Goal: Check status: Check status

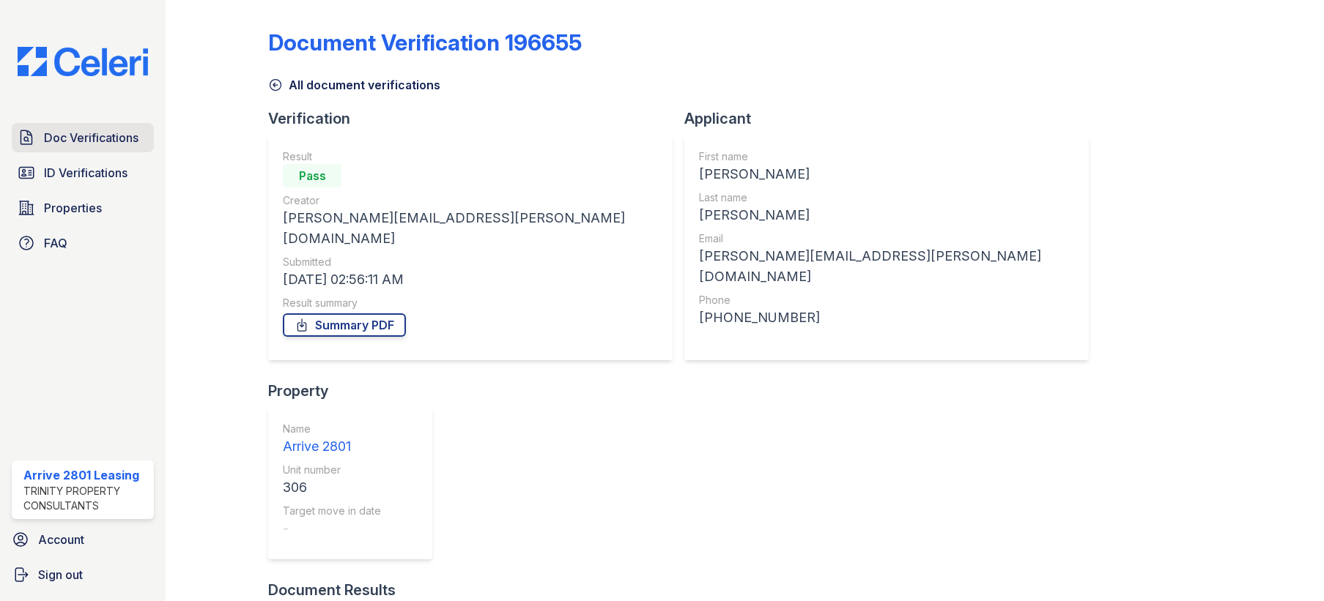
click at [87, 135] on span "Doc Verifications" at bounding box center [91, 138] width 94 height 18
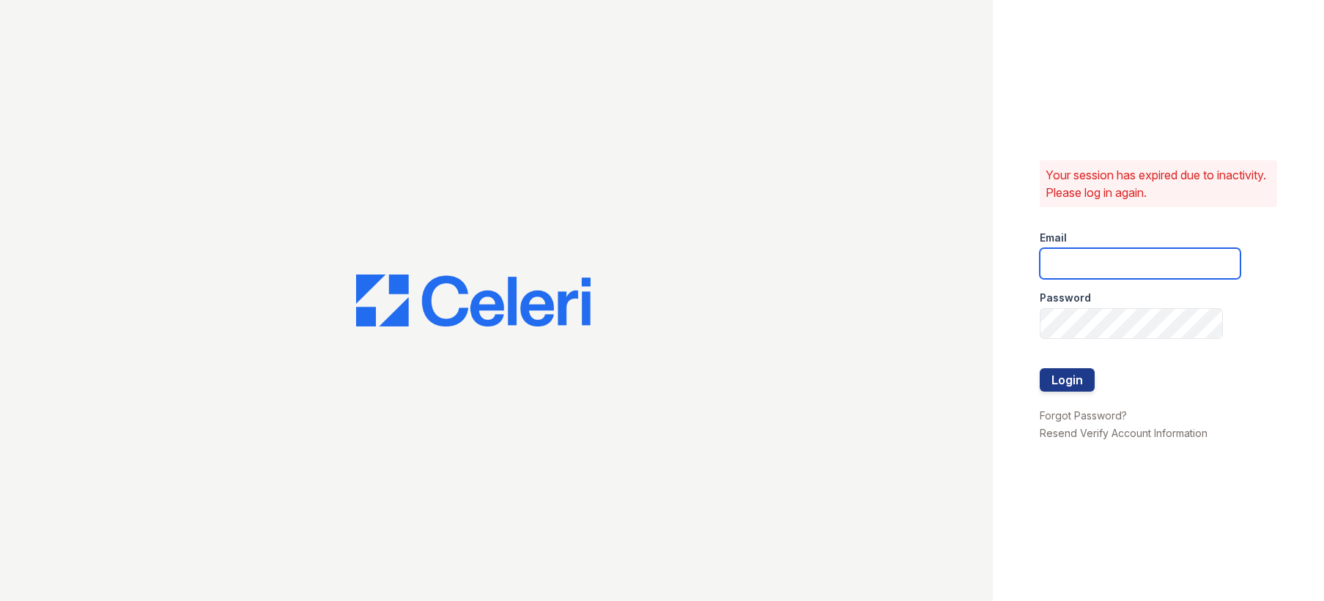
type input "arrive2801@trinity-pm.com"
click at [1050, 383] on button "Login" at bounding box center [1066, 379] width 55 height 23
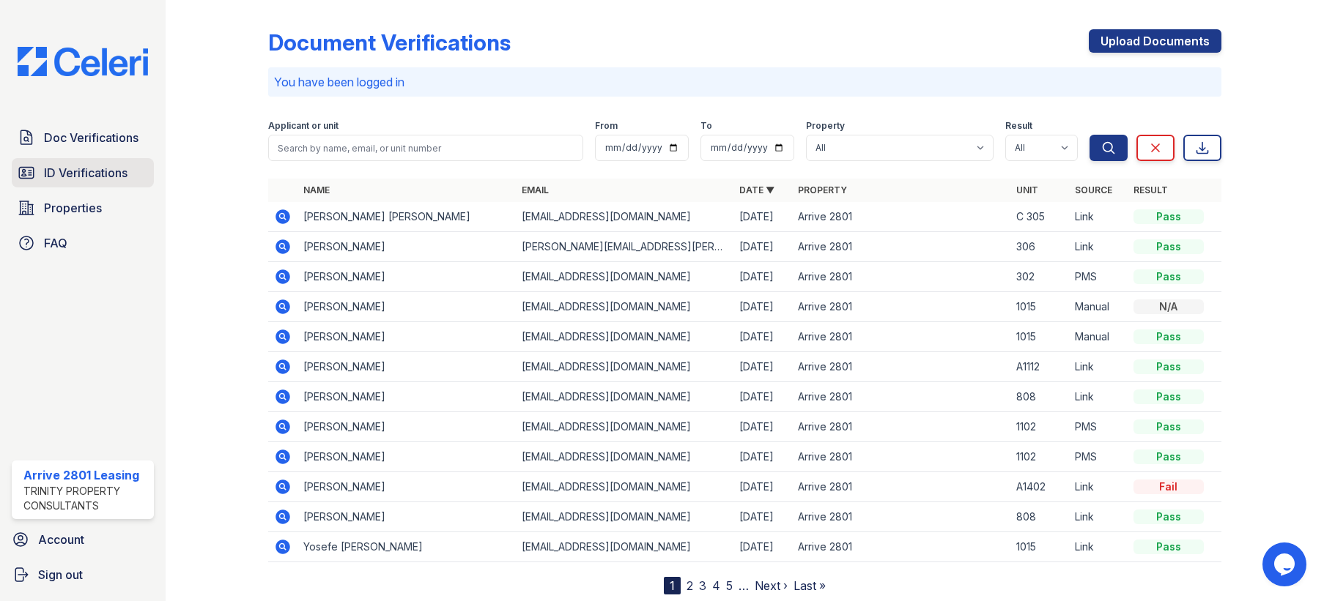
click at [118, 179] on span "ID Verifications" at bounding box center [86, 173] width 84 height 18
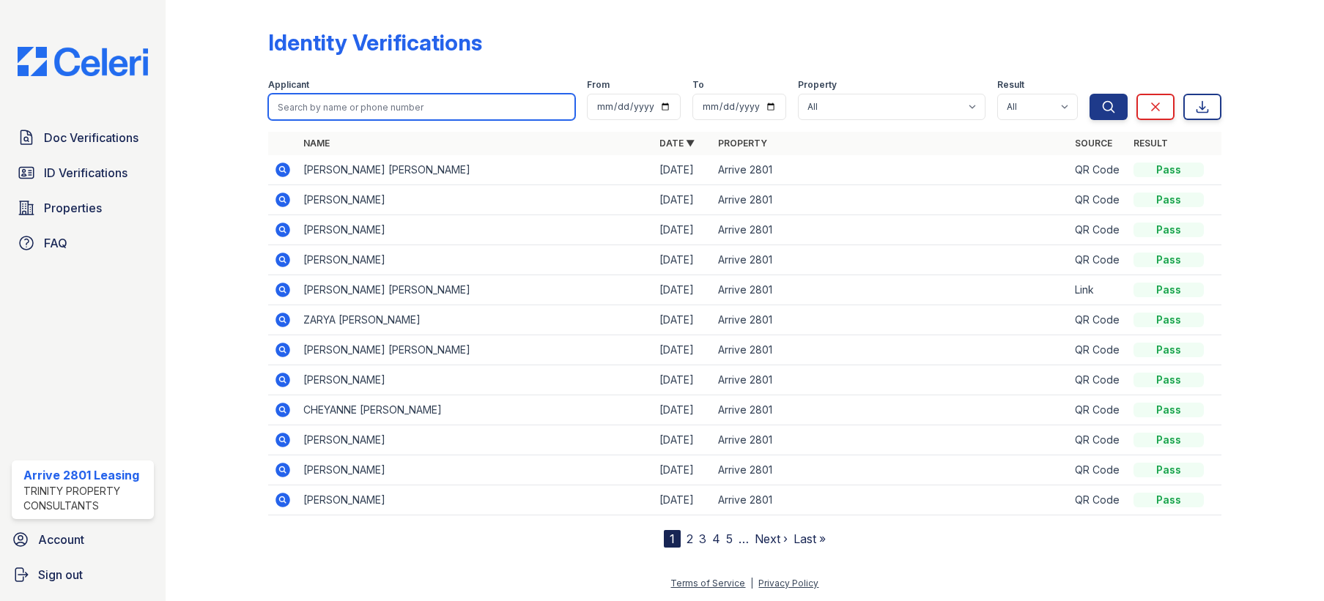
click at [360, 102] on input "search" at bounding box center [421, 107] width 306 height 26
type input "afra"
click at [1089, 94] on button "Search" at bounding box center [1108, 107] width 38 height 26
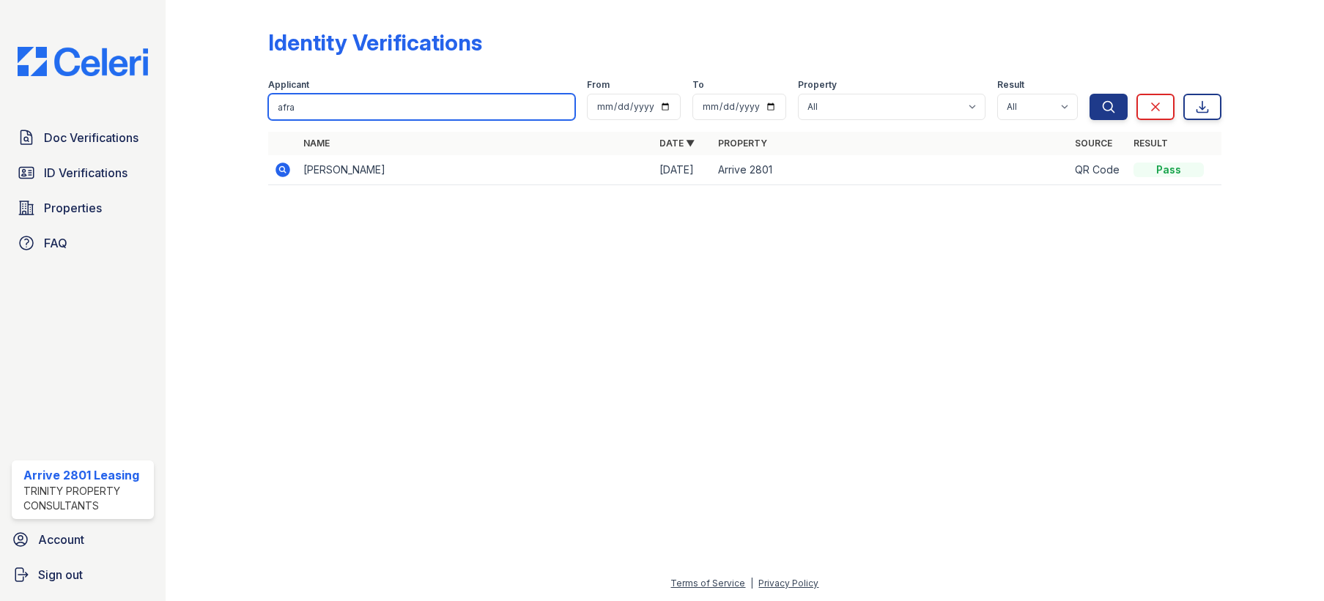
drag, startPoint x: 435, startPoint y: 114, endPoint x: 285, endPoint y: 106, distance: 150.4
click at [314, 111] on input "afra" at bounding box center [421, 107] width 306 height 26
drag, startPoint x: 325, startPoint y: 106, endPoint x: 254, endPoint y: 108, distance: 71.1
click at [254, 108] on div "Identity Verifications Filter Applicant [GEOGRAPHIC_DATA] From To Property All …" at bounding box center [744, 111] width 1111 height 223
type input "[PERSON_NAME]"
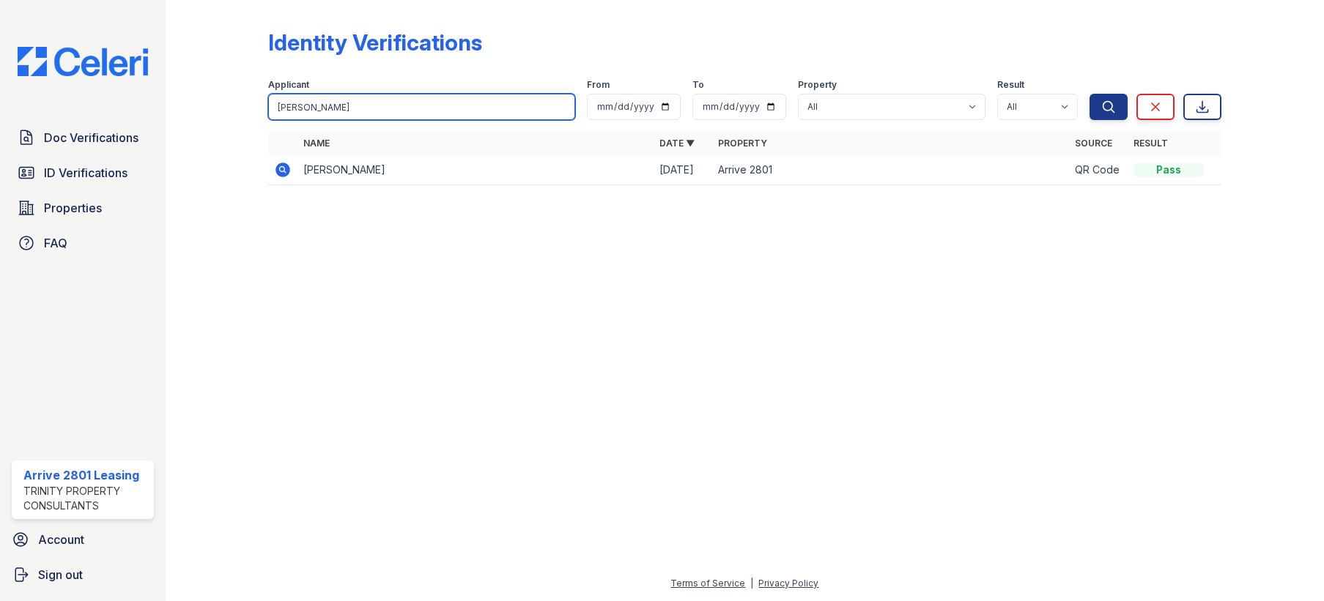
click at [1089, 94] on button "Search" at bounding box center [1108, 107] width 38 height 26
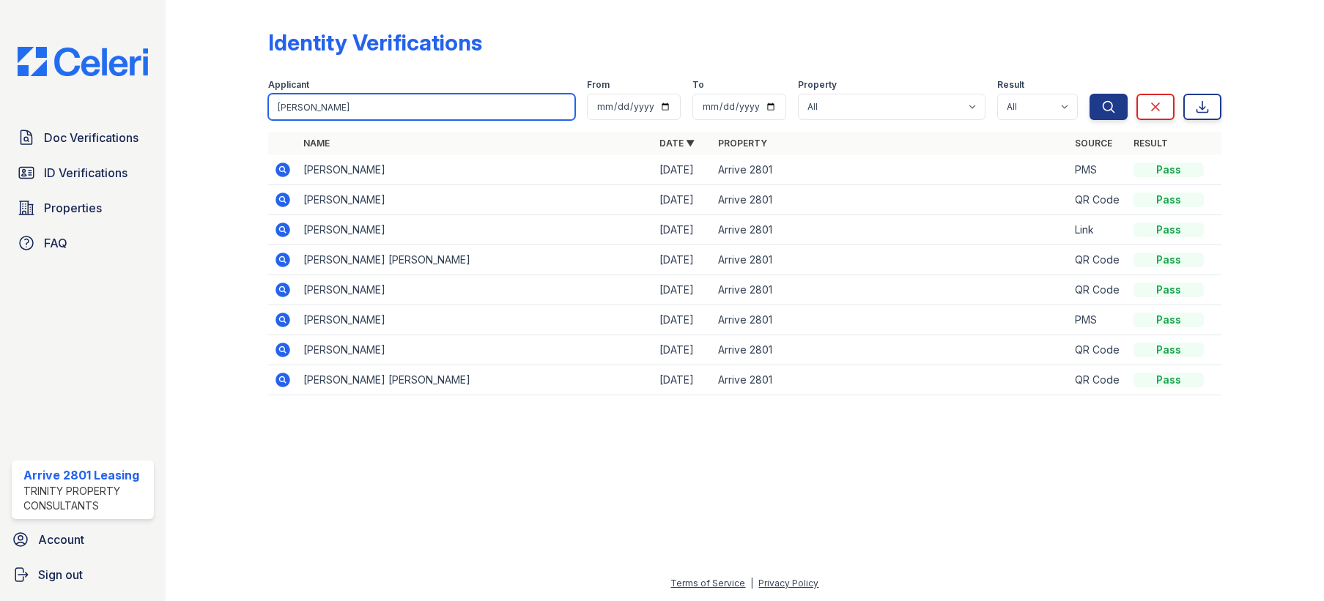
click at [336, 116] on input "[PERSON_NAME]" at bounding box center [421, 107] width 306 height 26
